Goal: Transaction & Acquisition: Book appointment/travel/reservation

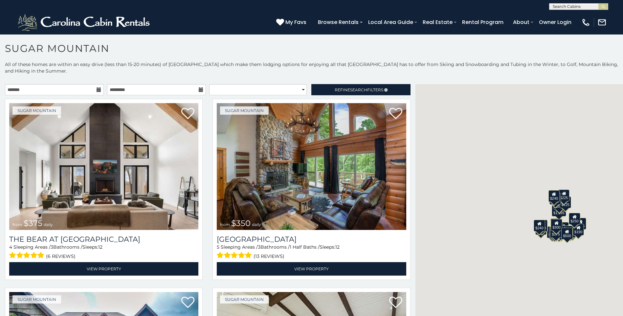
scroll to position [3, 0]
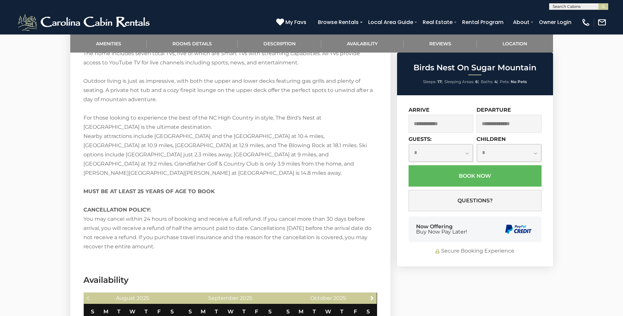
scroll to position [1181, 0]
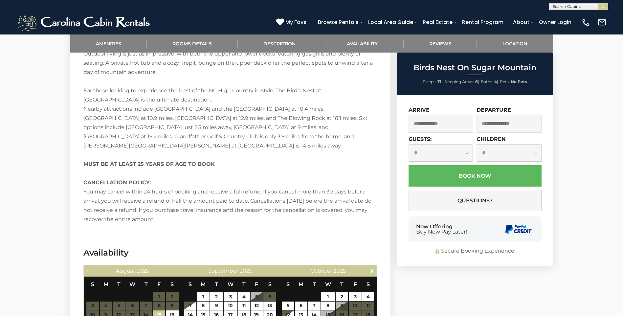
click at [416, 235] on div "Now Offering Buy Now Pay Later!" at bounding box center [475, 229] width 133 height 26
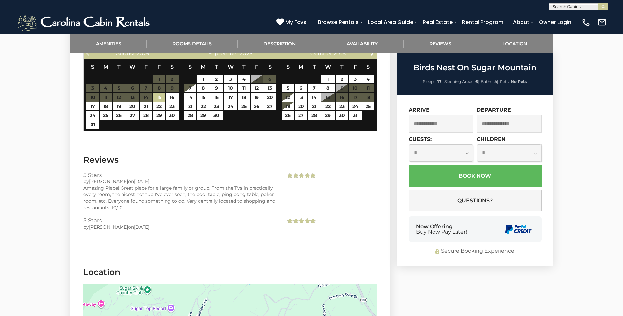
scroll to position [1453, 0]
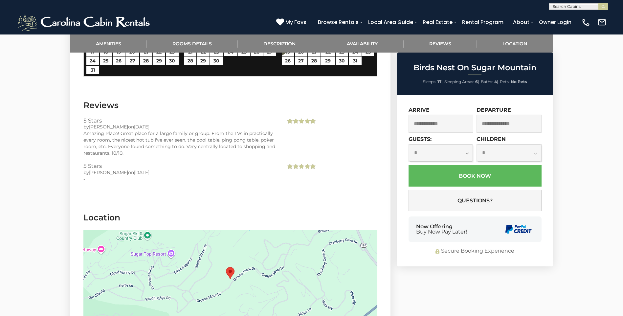
click at [491, 235] on div "Now Offering Buy Now Pay Later!" at bounding box center [475, 229] width 133 height 26
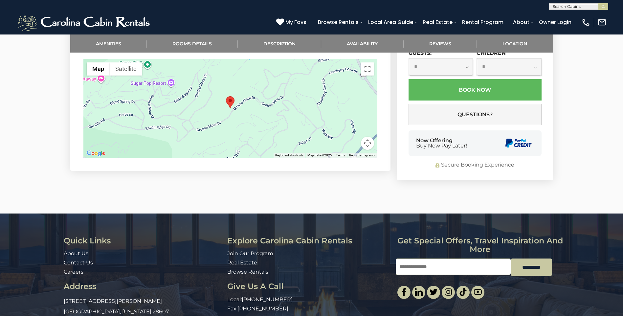
scroll to position [1582, 0]
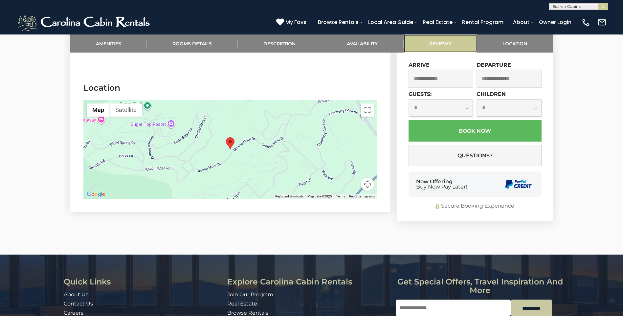
click at [420, 38] on link "Reviews" at bounding box center [441, 43] width 74 height 18
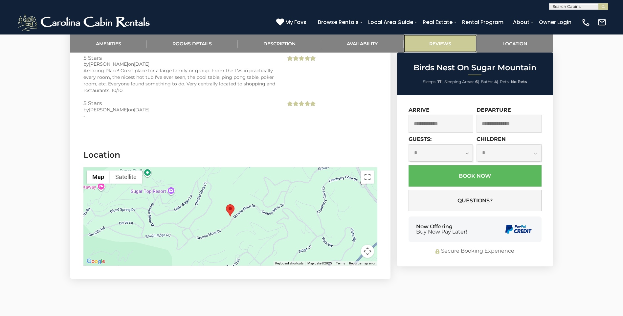
scroll to position [1556, 0]
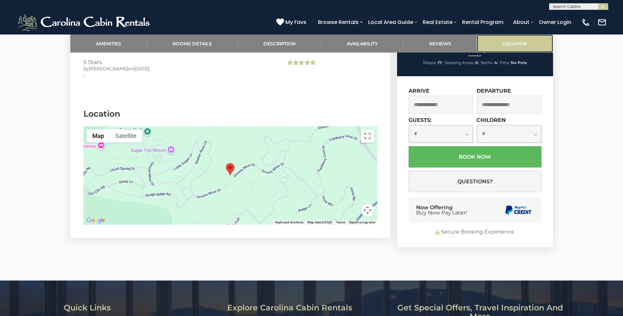
click at [493, 46] on link "Location" at bounding box center [515, 43] width 76 height 18
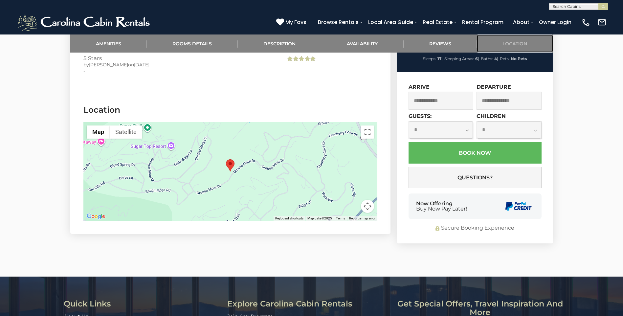
scroll to position [1089, 0]
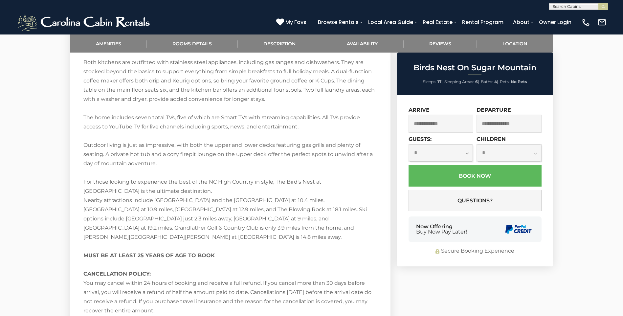
click at [417, 79] on ul "Sleeps: 17 | Sleeping Areas: 6 | Baths: 4 | Pets: No Pets" at bounding box center [475, 82] width 153 height 9
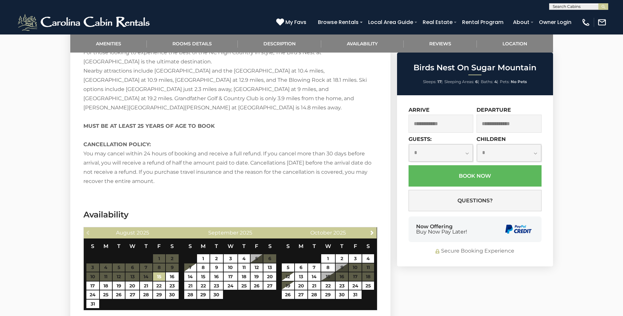
scroll to position [1221, 0]
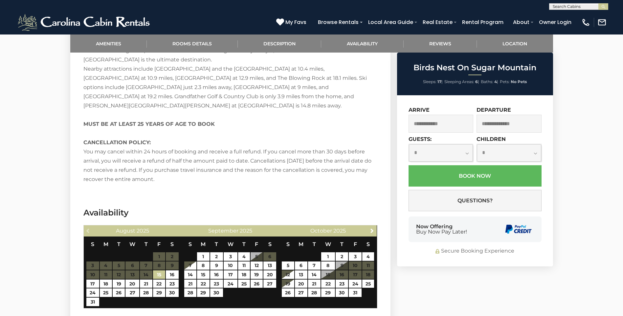
click at [491, 80] on span "Baths:" at bounding box center [487, 81] width 12 height 5
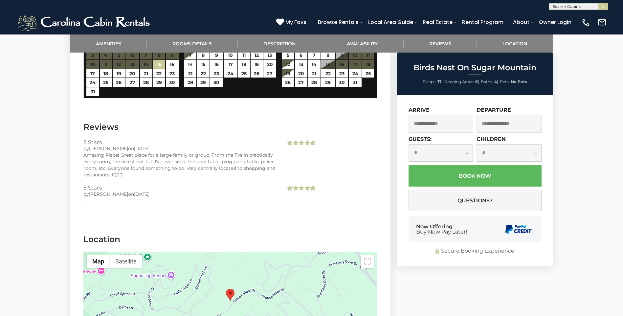
scroll to position [1444, 0]
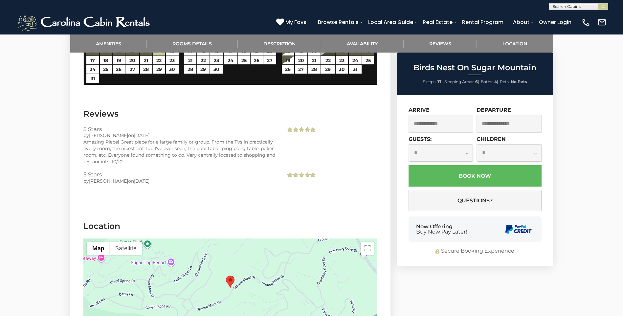
click at [170, 31] on div "[PHONE_NUMBER] My Favs Browse Rentals Local Area Guide Activities & Attractions…" at bounding box center [311, 22] width 623 height 25
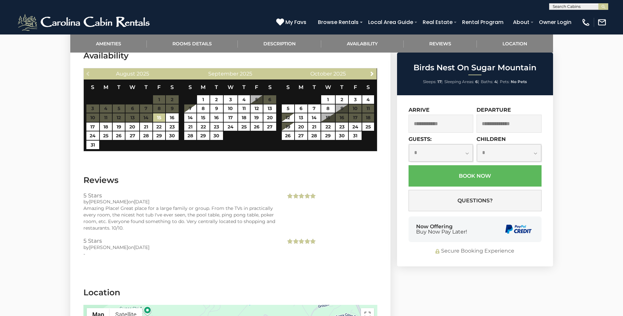
scroll to position [1376, 0]
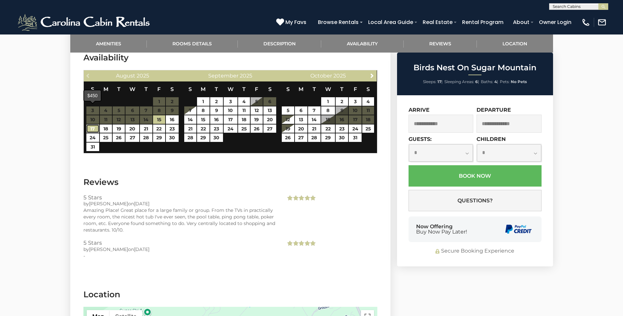
click at [90, 125] on link "17" at bounding box center [92, 129] width 13 height 9
type input "**********"
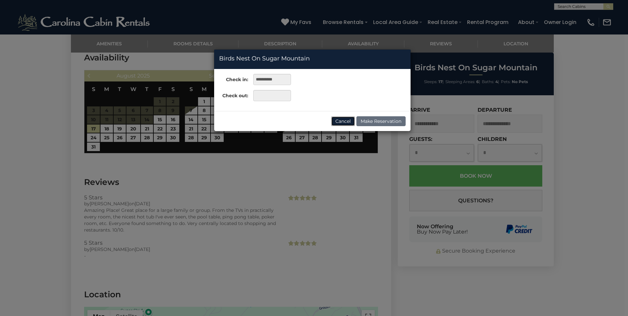
click at [337, 124] on button "Cancel" at bounding box center [343, 121] width 24 height 10
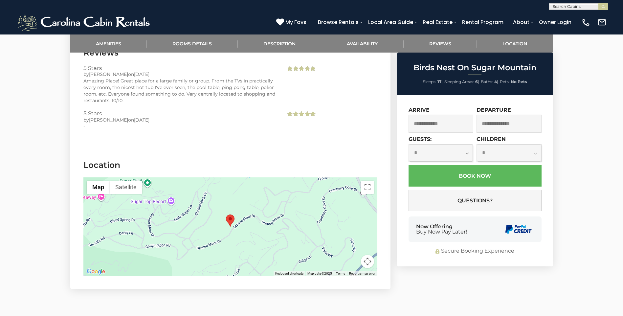
scroll to position [1433, 0]
